Goal: Information Seeking & Learning: Learn about a topic

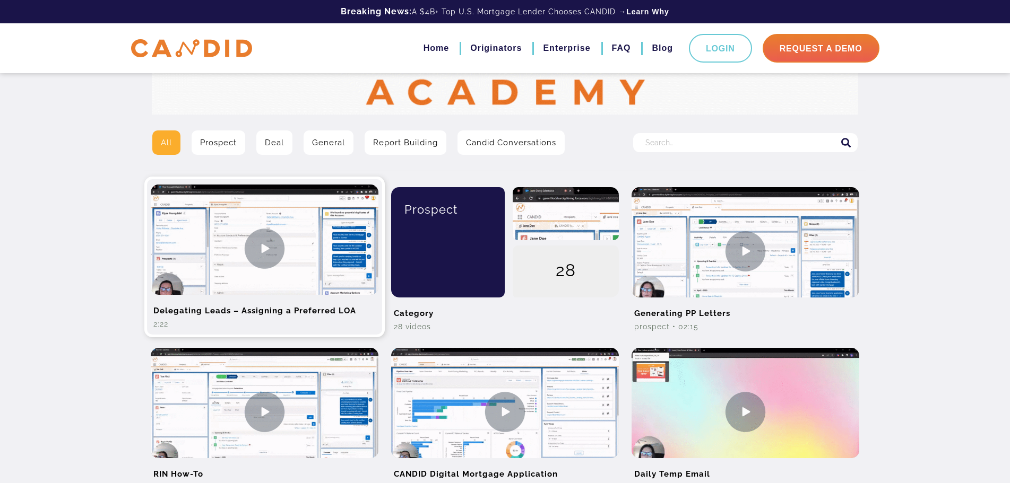
scroll to position [212, 0]
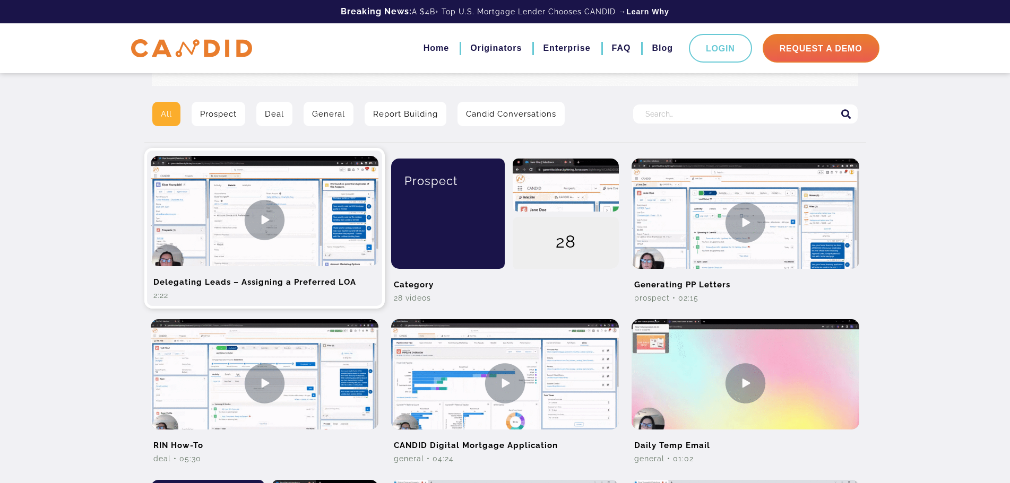
click at [267, 214] on img at bounding box center [265, 220] width 228 height 128
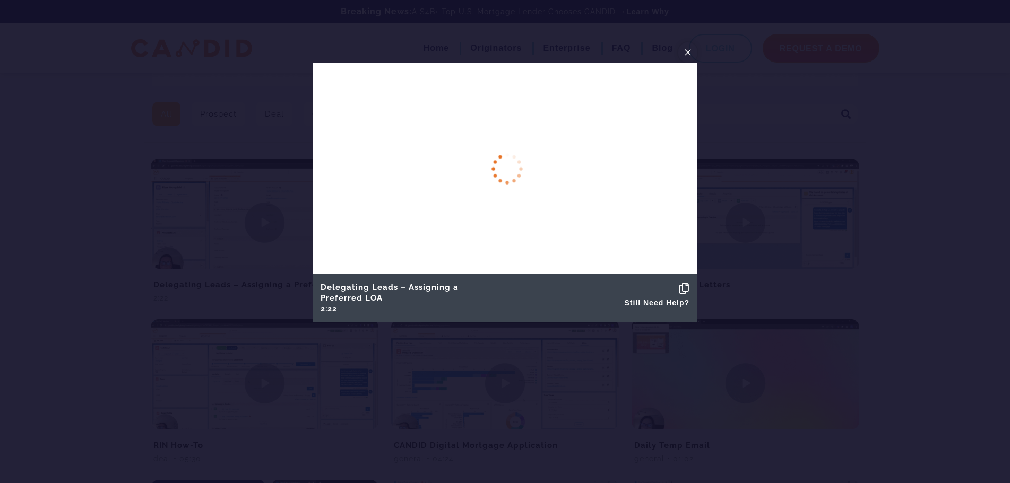
click at [686, 50] on span "×" at bounding box center [688, 52] width 8 height 16
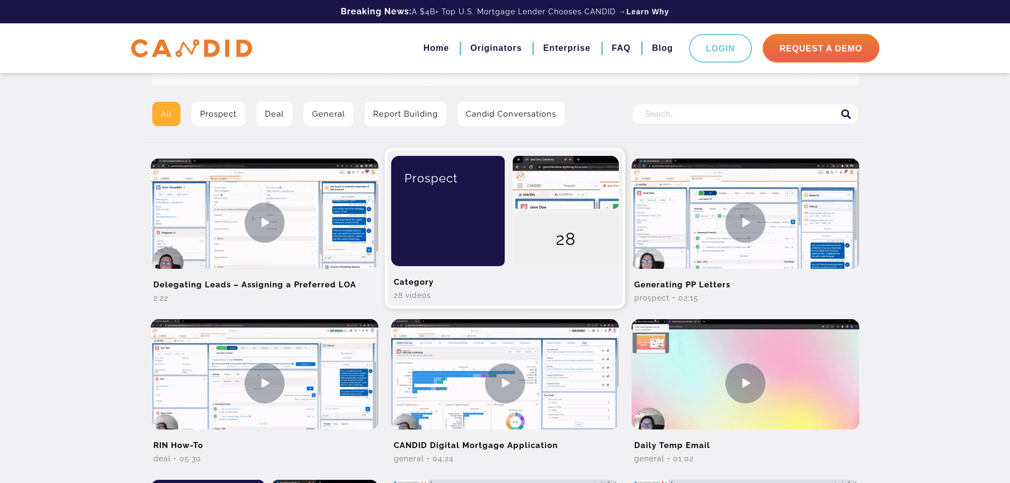
click at [486, 229] on div "Prospect" at bounding box center [444, 211] width 122 height 110
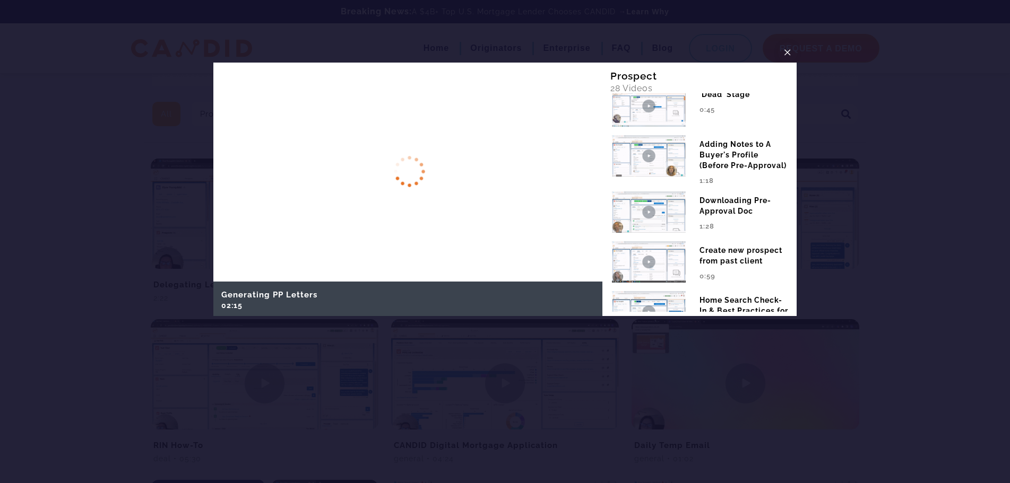
scroll to position [383, 0]
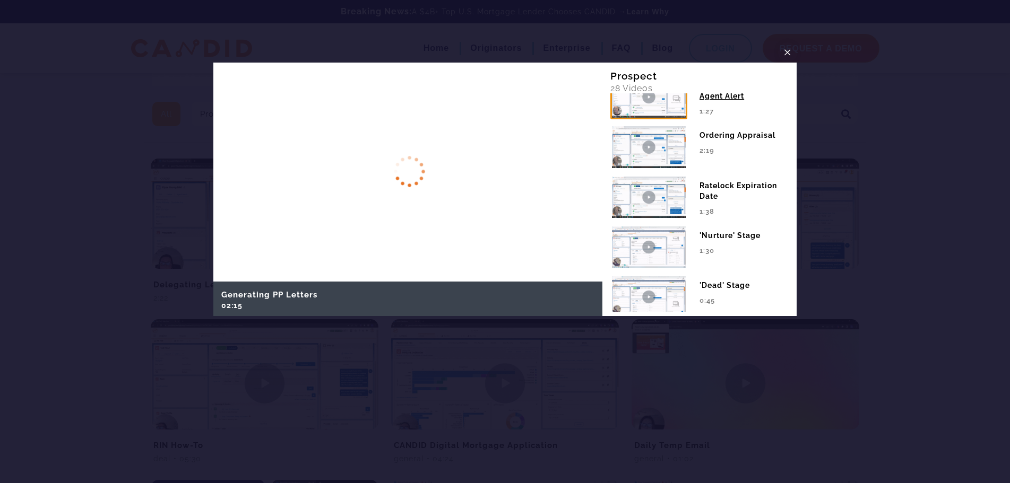
click at [780, 101] on div "Sending New Client Agent Alert" at bounding box center [743, 88] width 89 height 27
click at [779, 105] on div "Generating PP Letters 02:15 RIN How-To 05:30 04:24 1:13" at bounding box center [699, 202] width 179 height 219
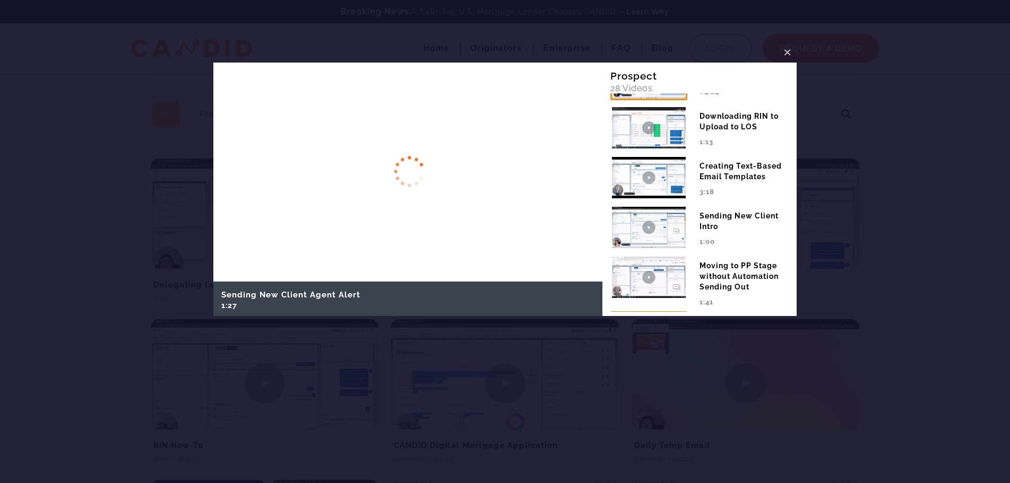
scroll to position [159, 0]
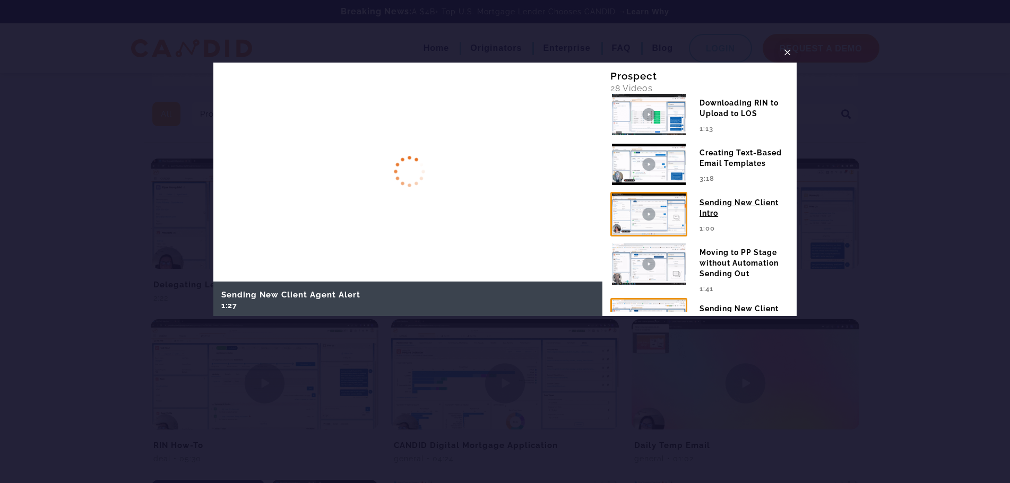
click at [714, 214] on div "Sending New Client Intro" at bounding box center [743, 205] width 89 height 27
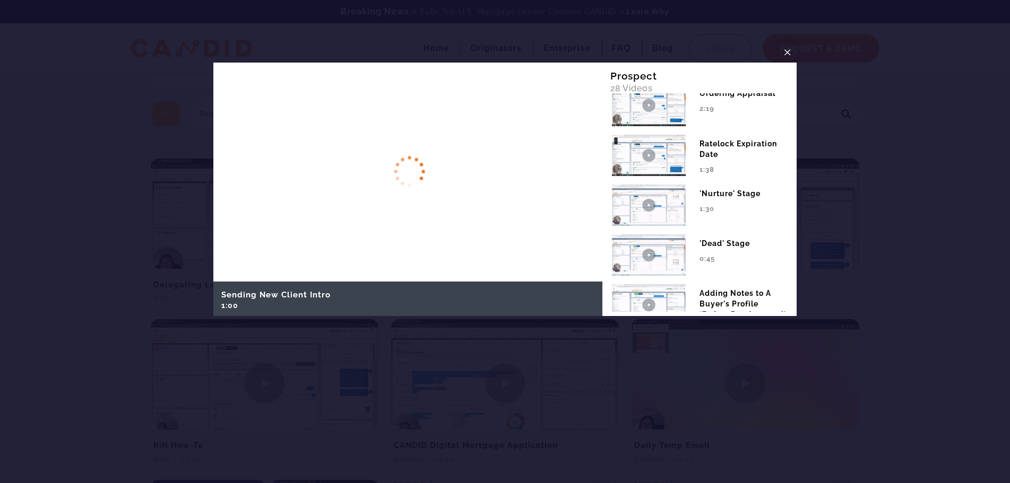
scroll to position [478, 0]
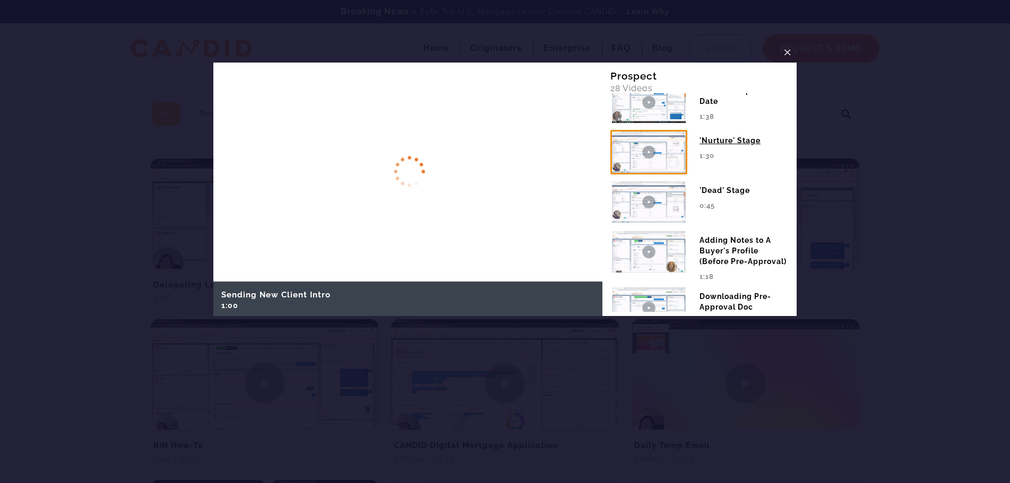
click at [741, 144] on div "'Nurture' Stage" at bounding box center [743, 138] width 89 height 16
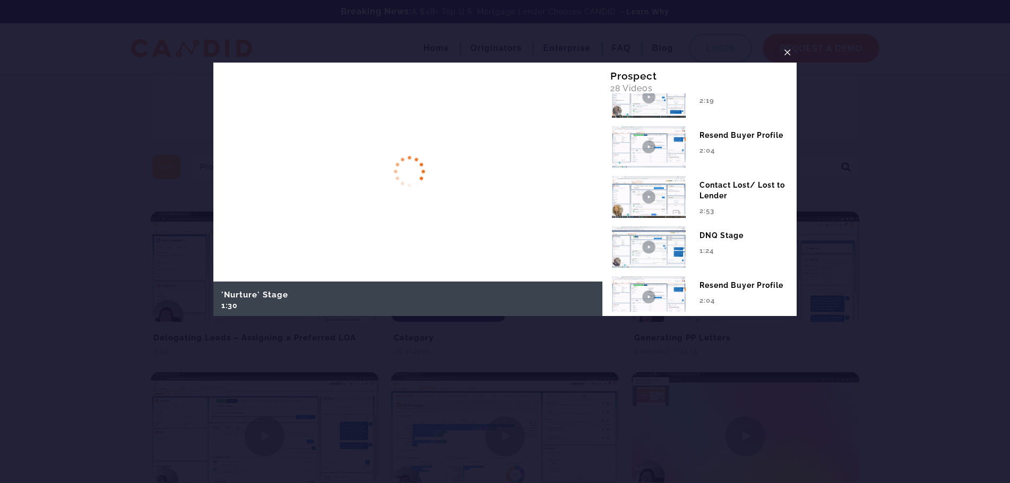
scroll to position [860, 0]
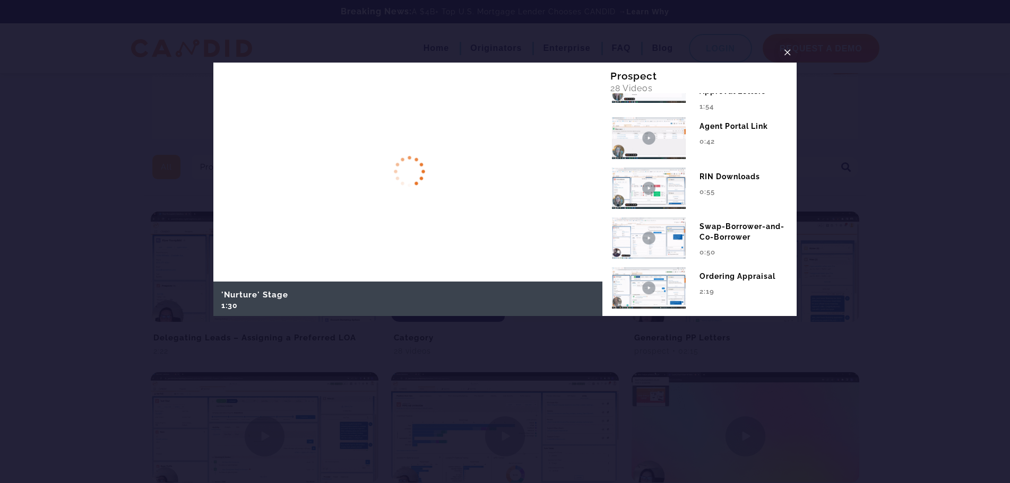
click at [790, 107] on div "Prospect 28 Videos Generating PP Letters 02:15 RIN How-To 05:30 04:24 1:13 3:18…" at bounding box center [699, 190] width 195 height 254
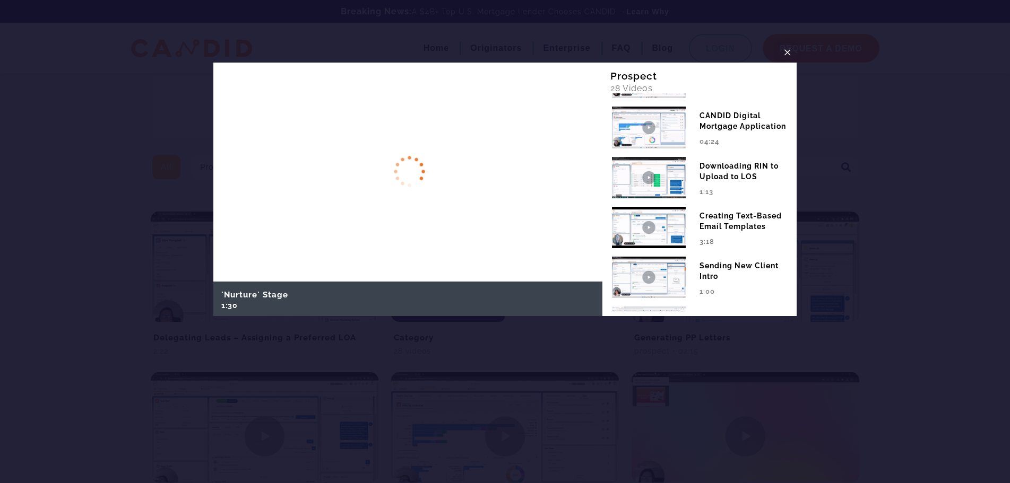
scroll to position [106, 0]
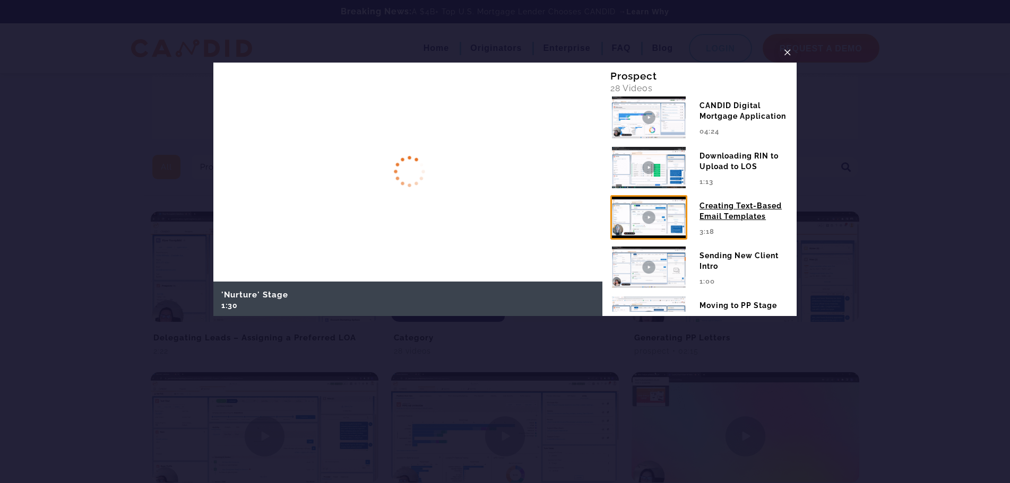
click at [722, 220] on div "Creating Text-Based Email Templates" at bounding box center [743, 208] width 89 height 27
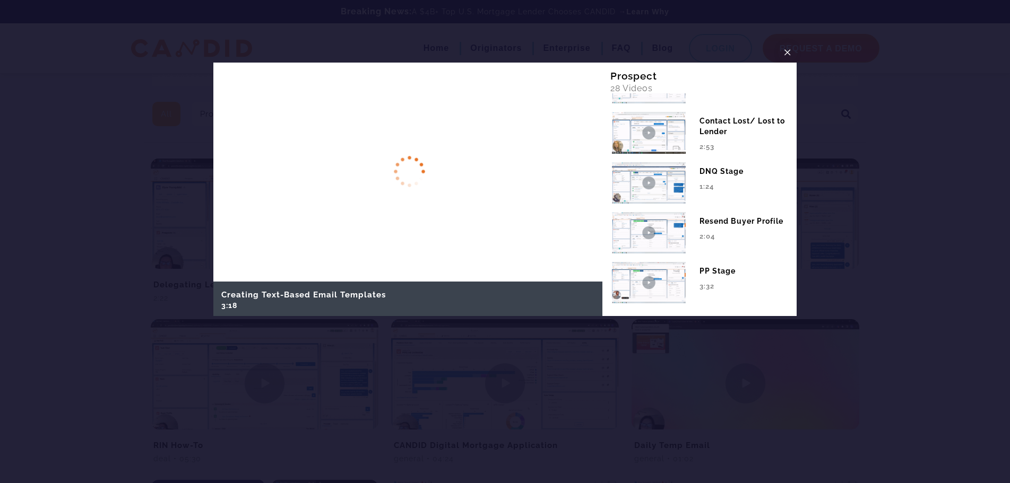
scroll to position [1249, 0]
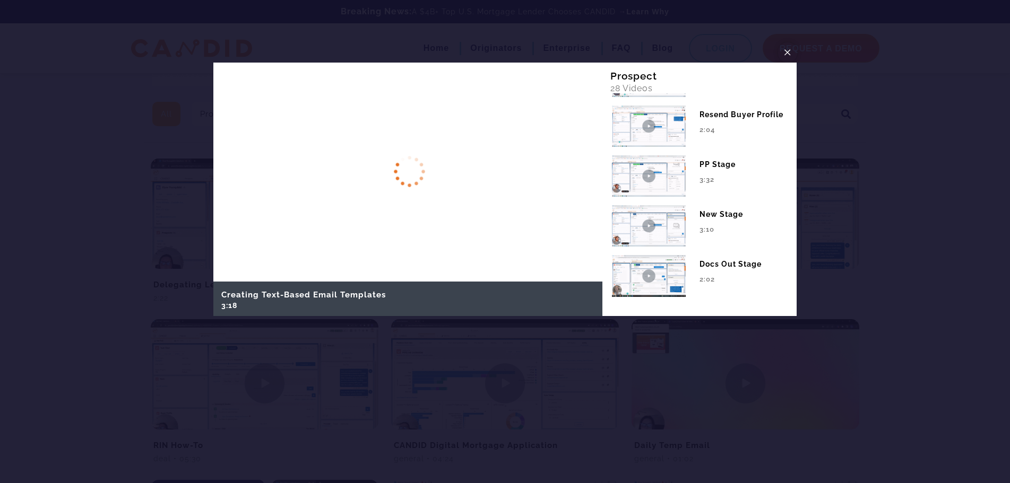
drag, startPoint x: 777, startPoint y: 47, endPoint x: 785, endPoint y: 50, distance: 8.4
click at [779, 49] on div "×" at bounding box center [505, 52] width 584 height 20
click at [791, 49] on button "×" at bounding box center [787, 52] width 19 height 20
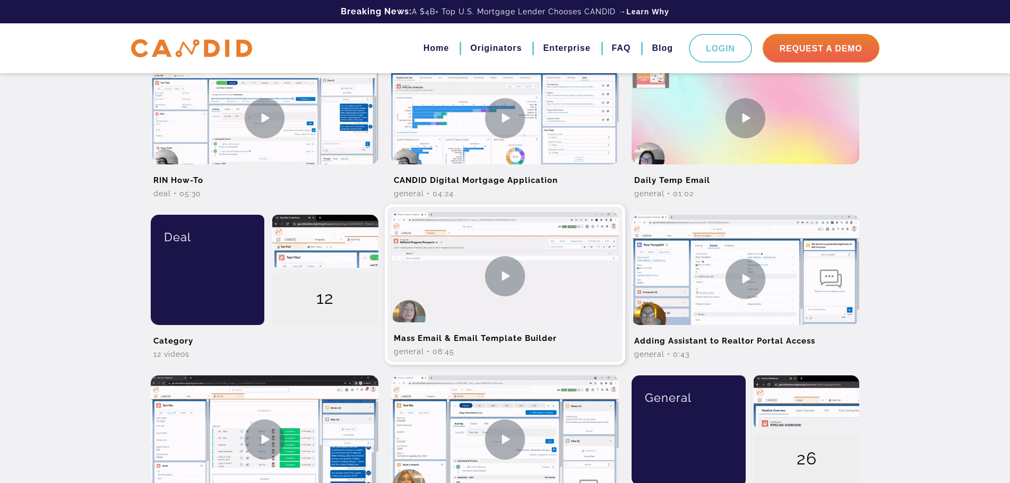
scroll to position [531, 0]
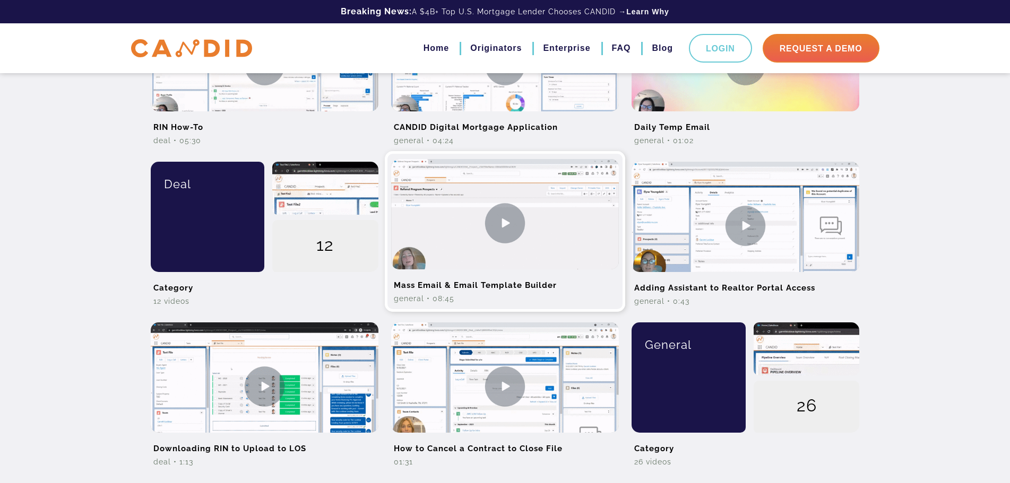
click at [506, 227] on img at bounding box center [505, 223] width 228 height 128
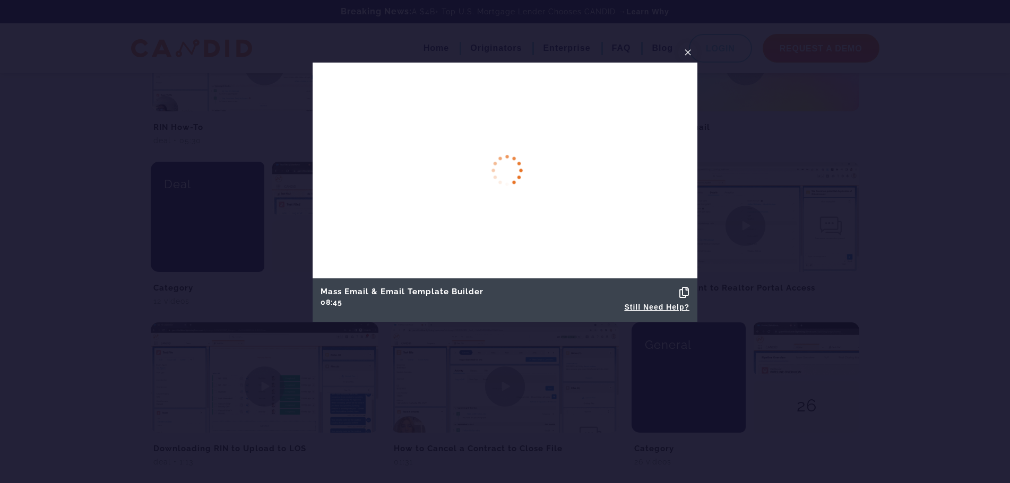
drag, startPoint x: 681, startPoint y: 65, endPoint x: 736, endPoint y: 66, distance: 54.7
click at [736, 66] on div at bounding box center [505, 241] width 1010 height 483
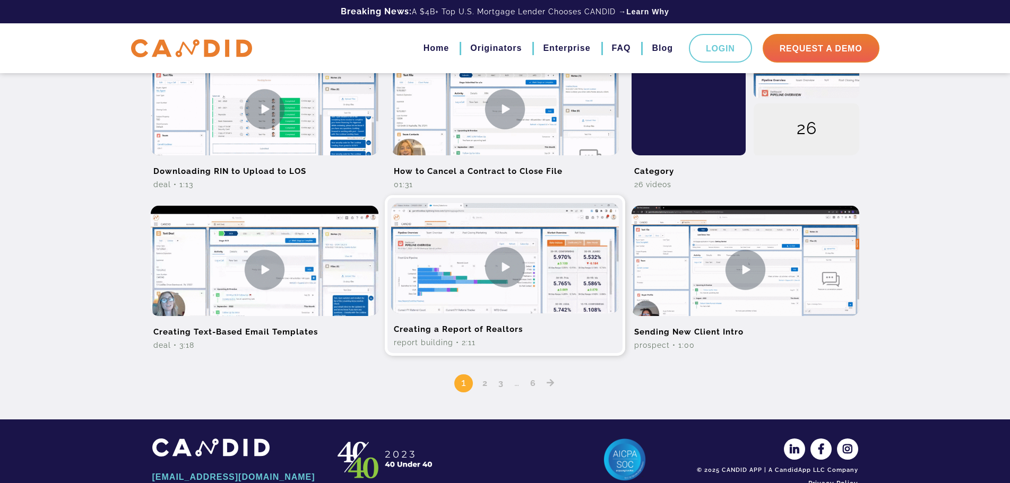
scroll to position [836, 0]
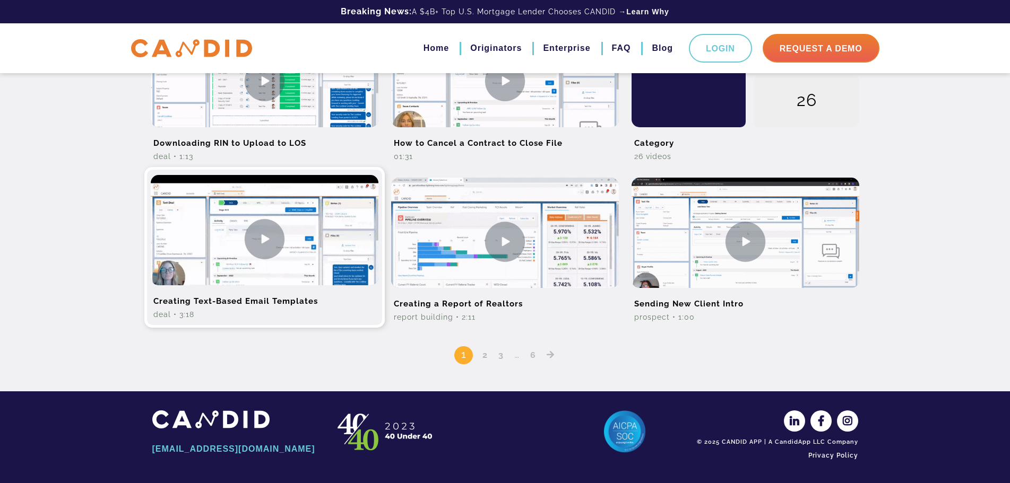
click at [267, 237] on img at bounding box center [265, 239] width 228 height 128
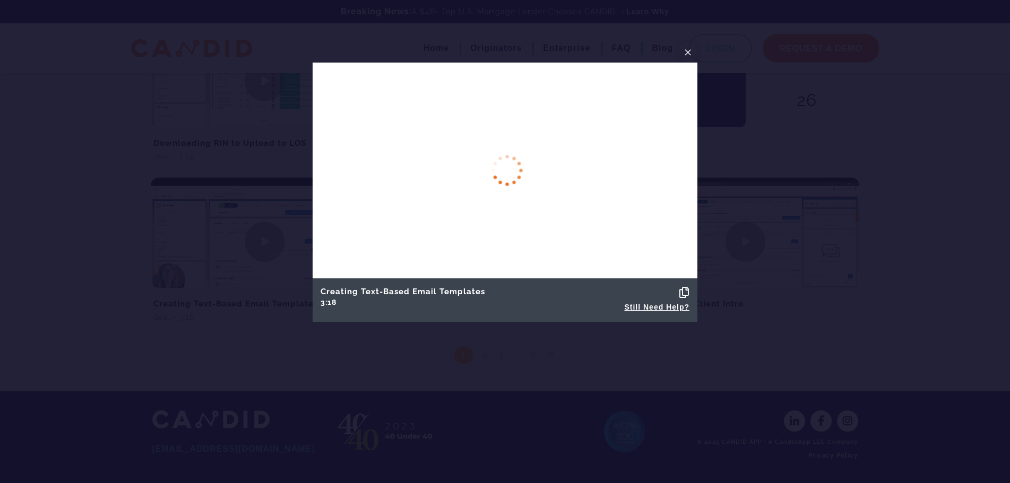
click at [688, 50] on span "×" at bounding box center [688, 52] width 8 height 16
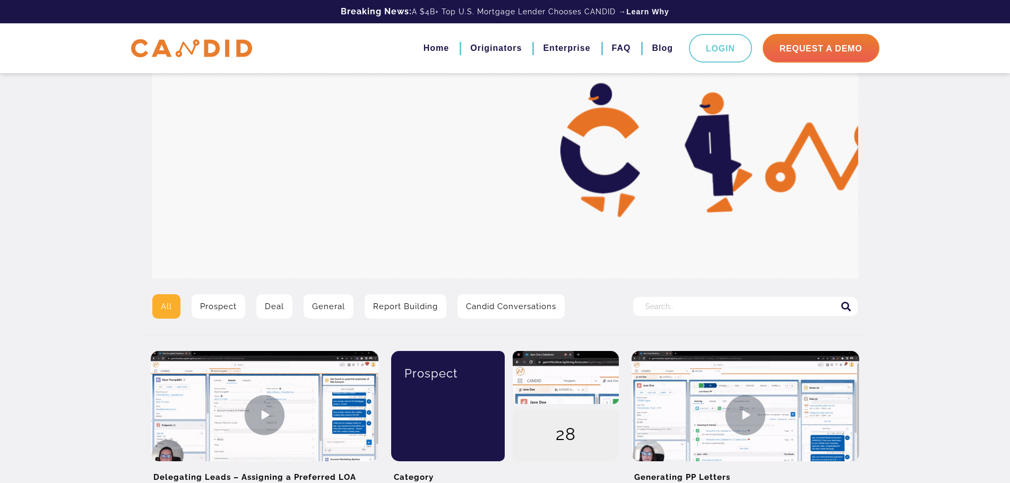
scroll to position [0, 0]
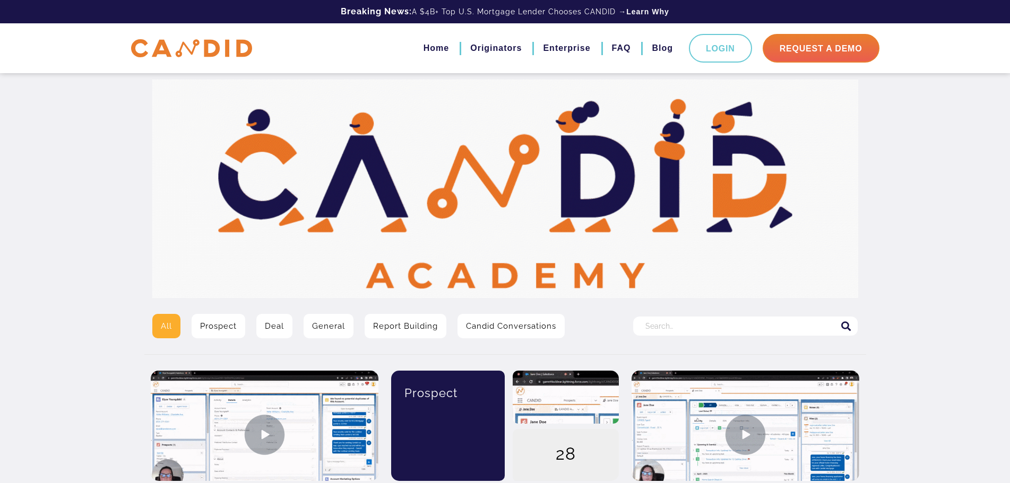
scroll to position [478, 0]
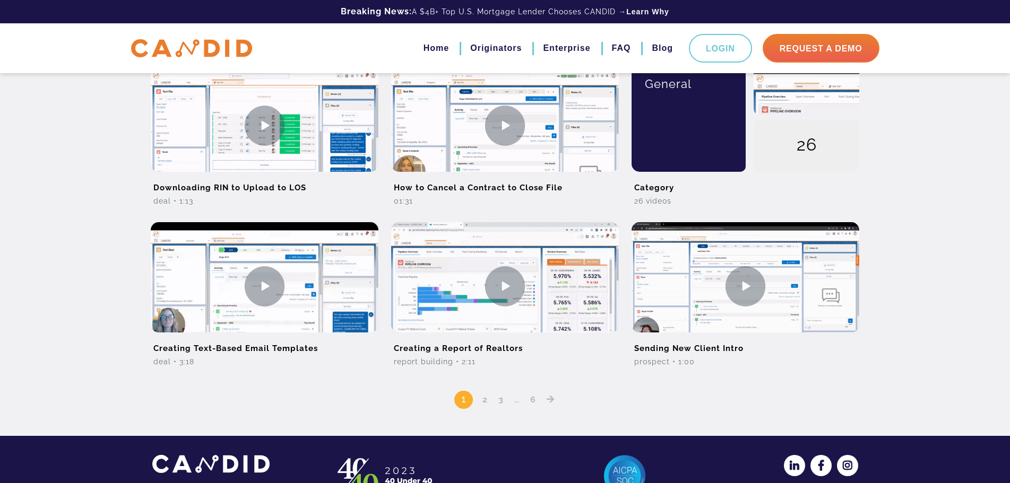
scroll to position [796, 0]
